Goal: Information Seeking & Learning: Compare options

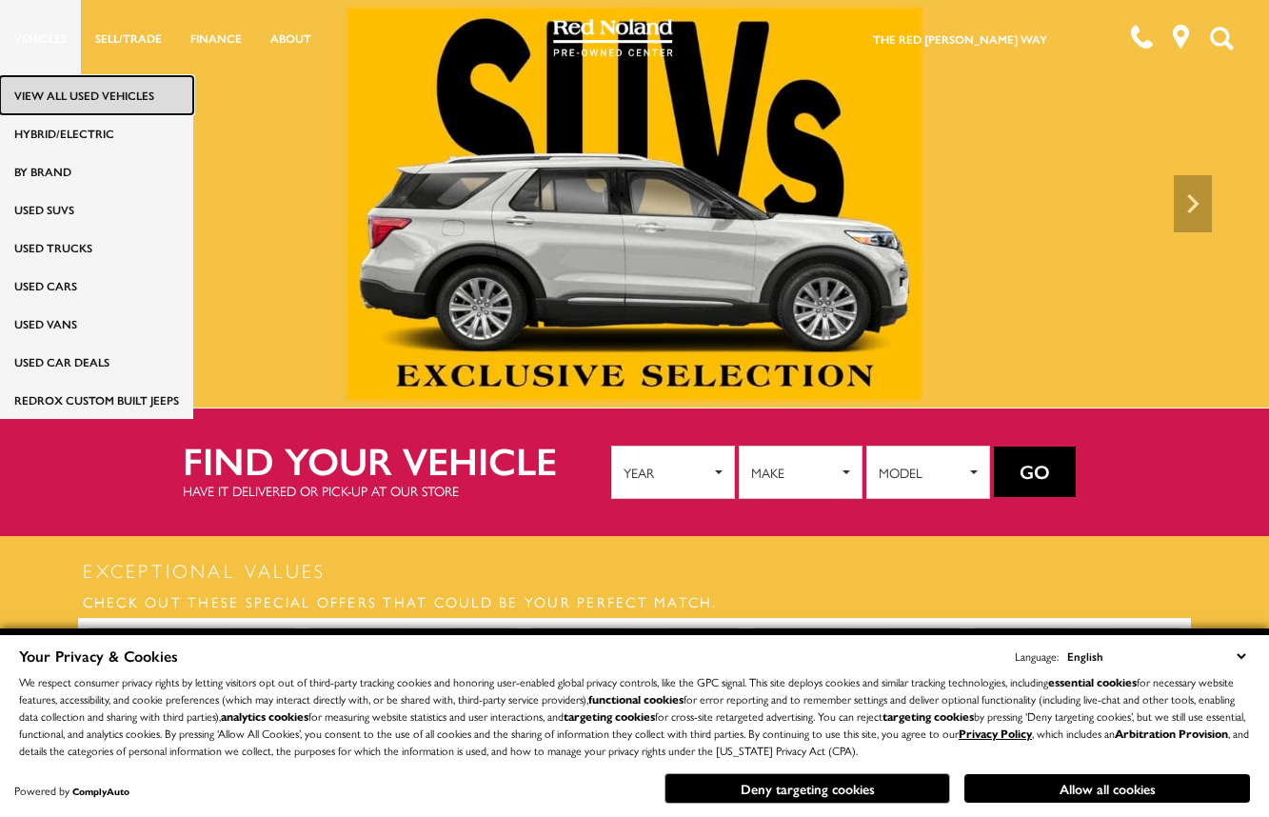
click at [52, 95] on link "View All Used Vehicles" at bounding box center [96, 95] width 193 height 38
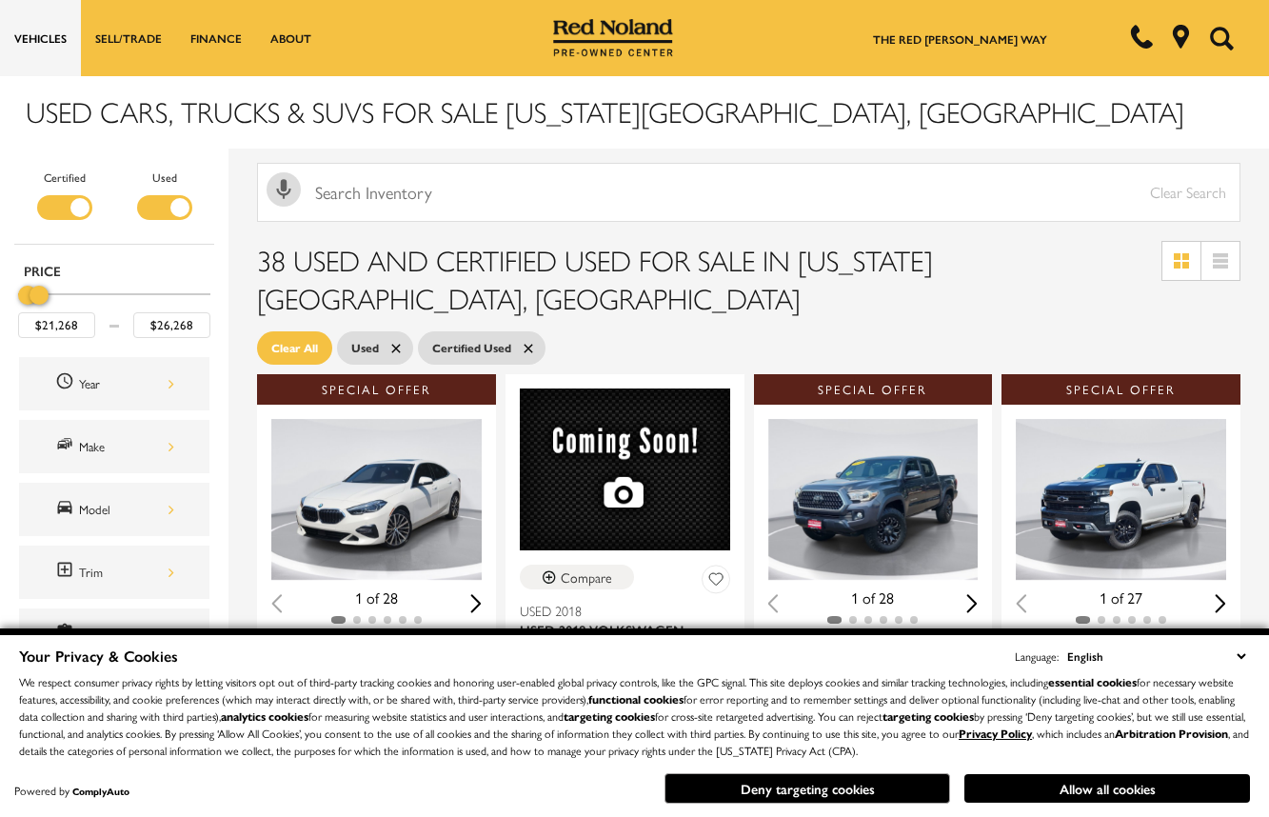
type input "$25,768"
drag, startPoint x: 203, startPoint y: 290, endPoint x: 39, endPoint y: 308, distance: 164.7
click at [39, 308] on div "Price" at bounding box center [114, 295] width 192 height 33
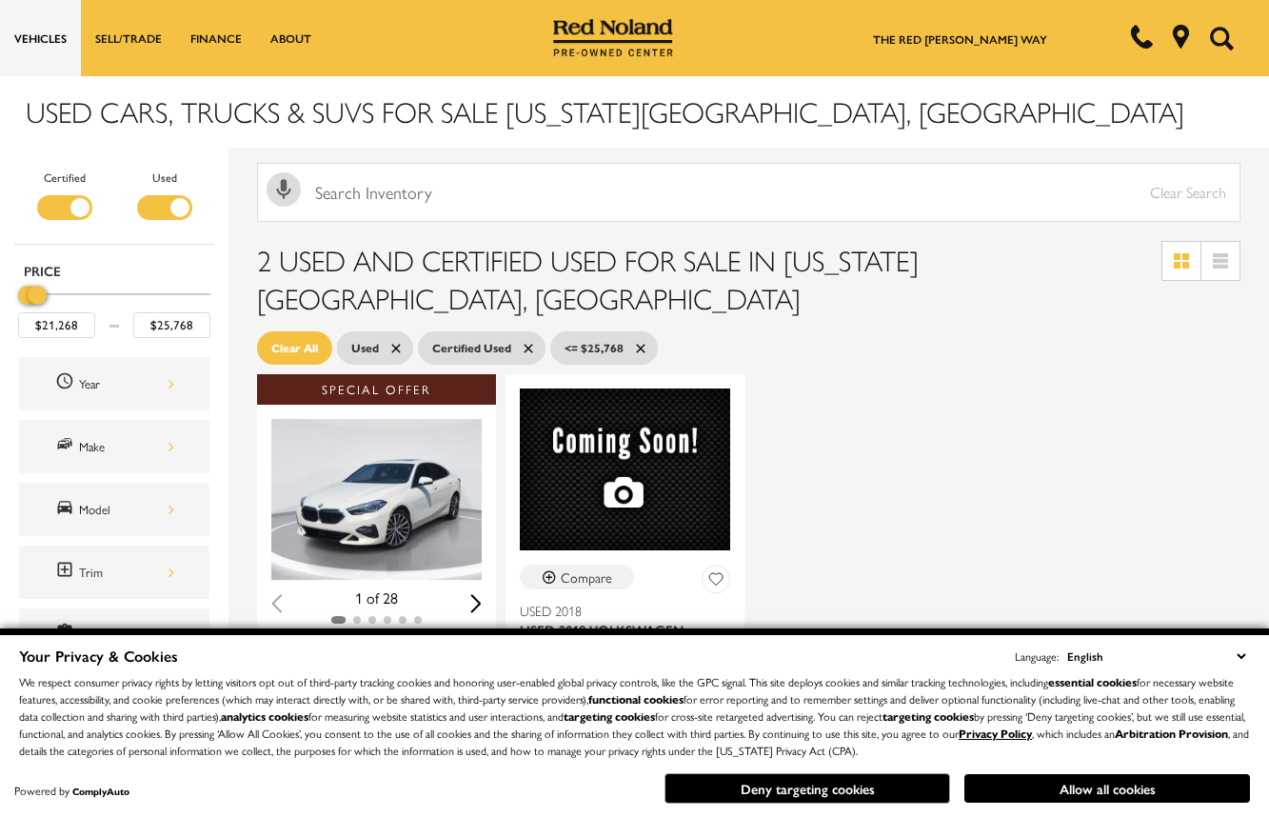
click at [532, 344] on icon at bounding box center [528, 348] width 9 height 9
